Goal: Transaction & Acquisition: Purchase product/service

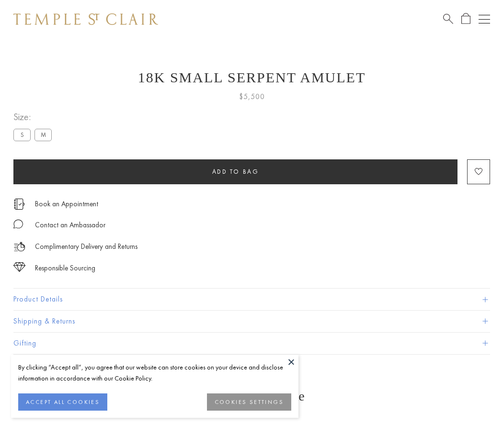
scroll to position [9, 0]
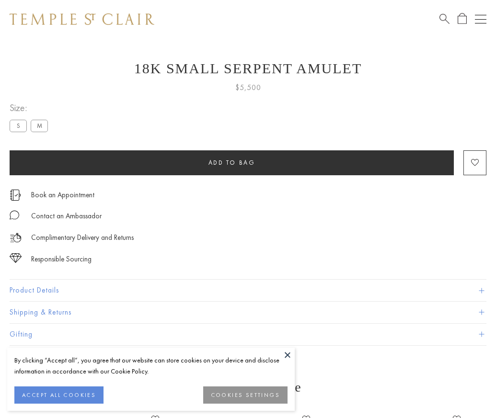
click at [231, 162] on span "Add to bag" at bounding box center [231, 162] width 47 height 8
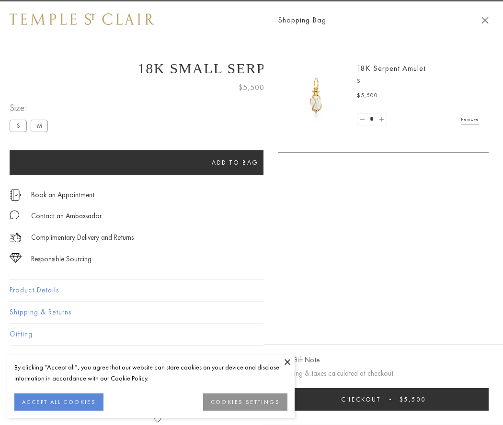
click at [407, 399] on button "Checkout $5,500" at bounding box center [383, 399] width 211 height 23
